Goal: Navigation & Orientation: Find specific page/section

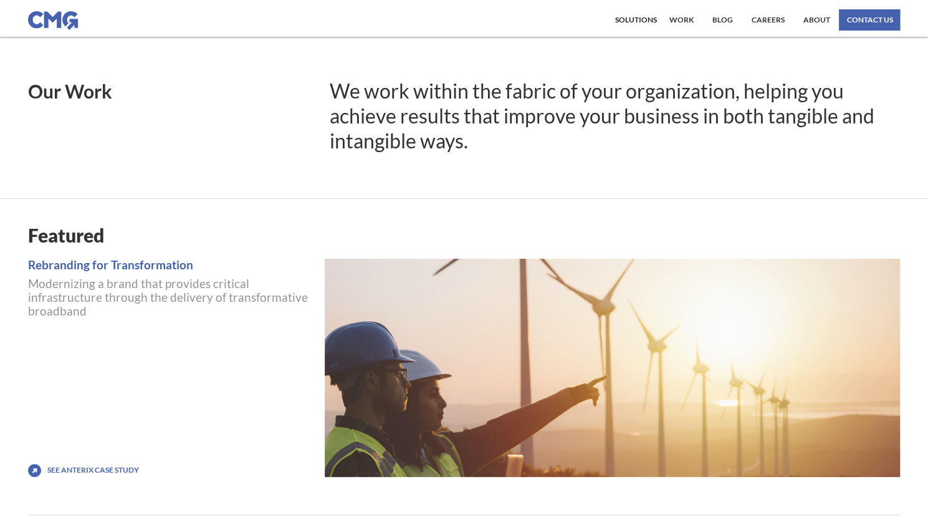
click at [615, 17] on div "Solutions Our Solutions Transform, Grow, thrive Thrive Number Assessment Strate…" at bounding box center [635, 19] width 48 height 21
click at [642, 17] on div "Solutions" at bounding box center [635, 19] width 42 height 7
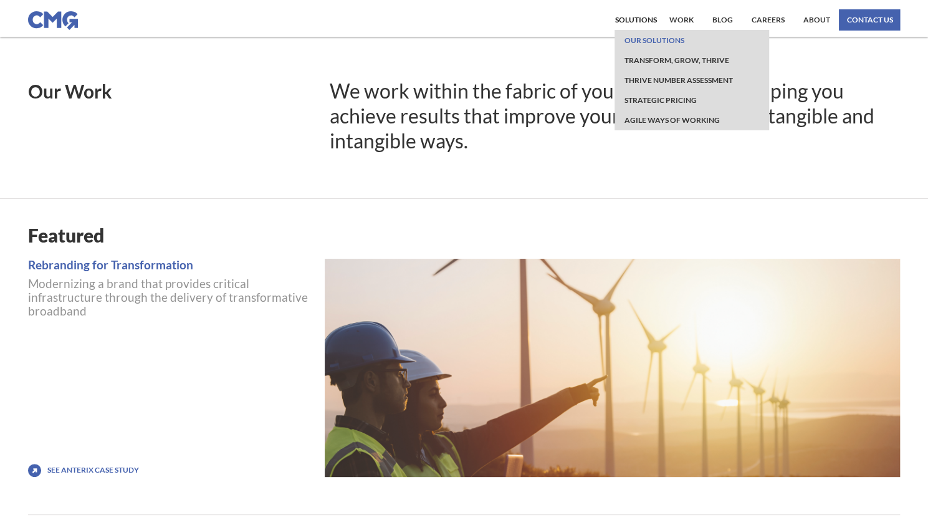
click at [658, 37] on link "Our Solutions" at bounding box center [653, 40] width 66 height 20
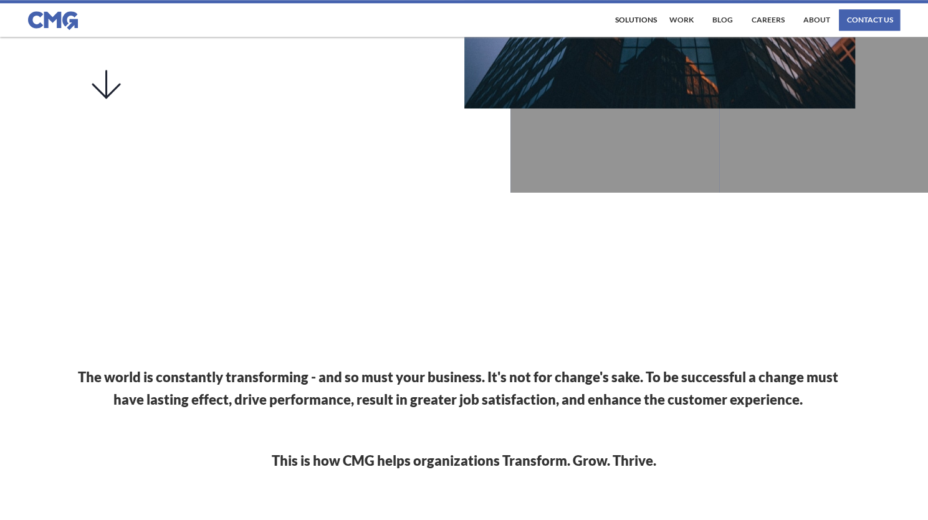
scroll to position [934, 0]
